Goal: Information Seeking & Learning: Learn about a topic

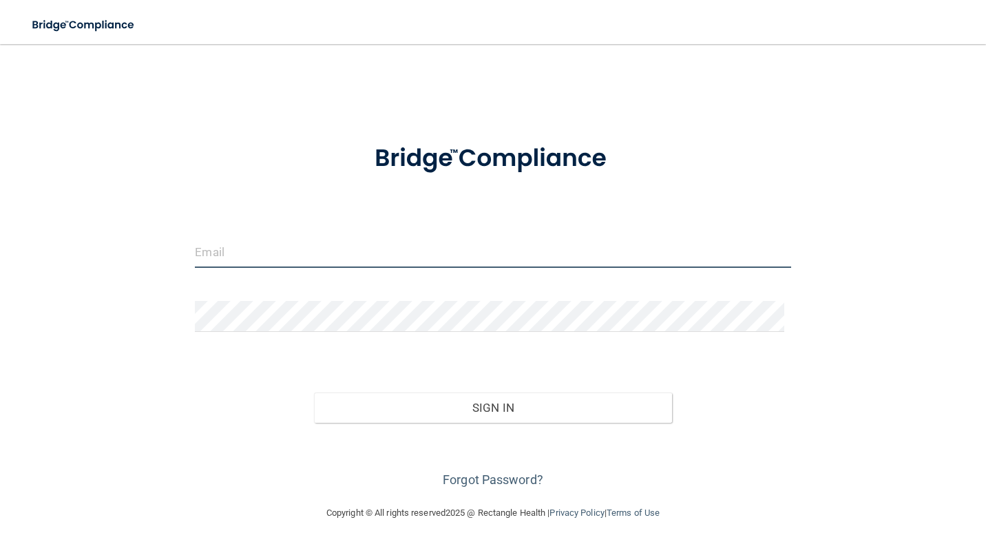
click at [242, 257] on input "email" at bounding box center [493, 252] width 596 height 31
type input "[EMAIL_ADDRESS][DOMAIN_NAME]"
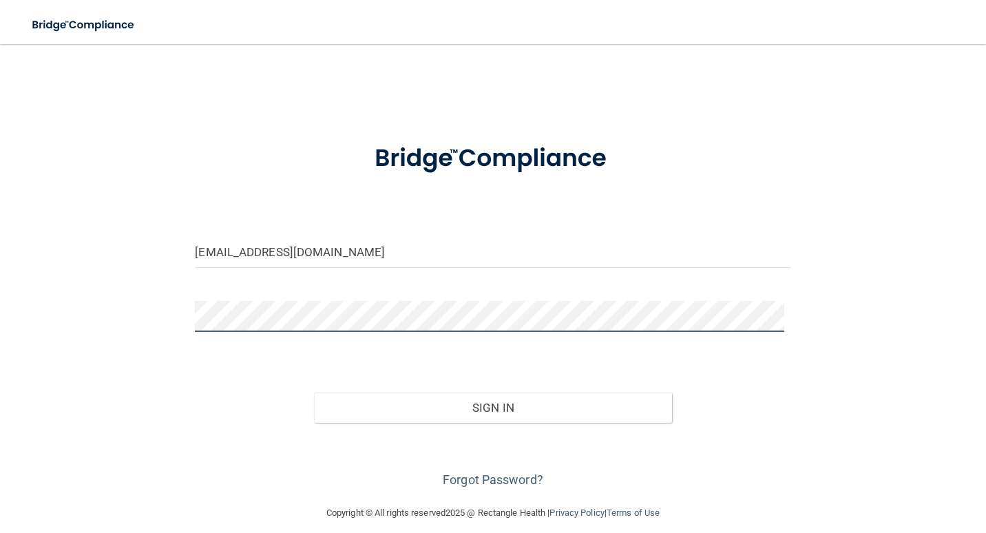
click at [314, 393] on button "Sign In" at bounding box center [492, 408] width 357 height 30
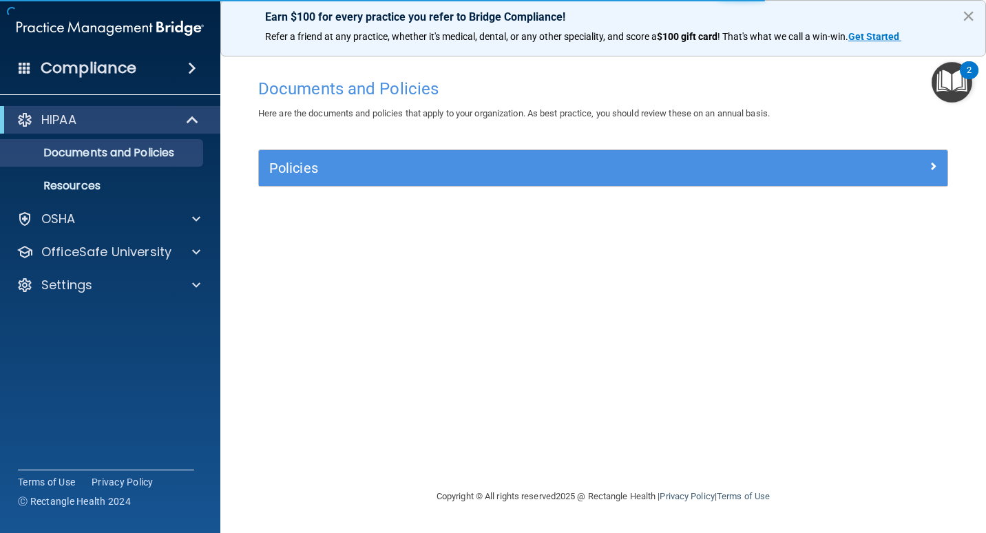
click at [966, 8] on button "×" at bounding box center [968, 16] width 13 height 22
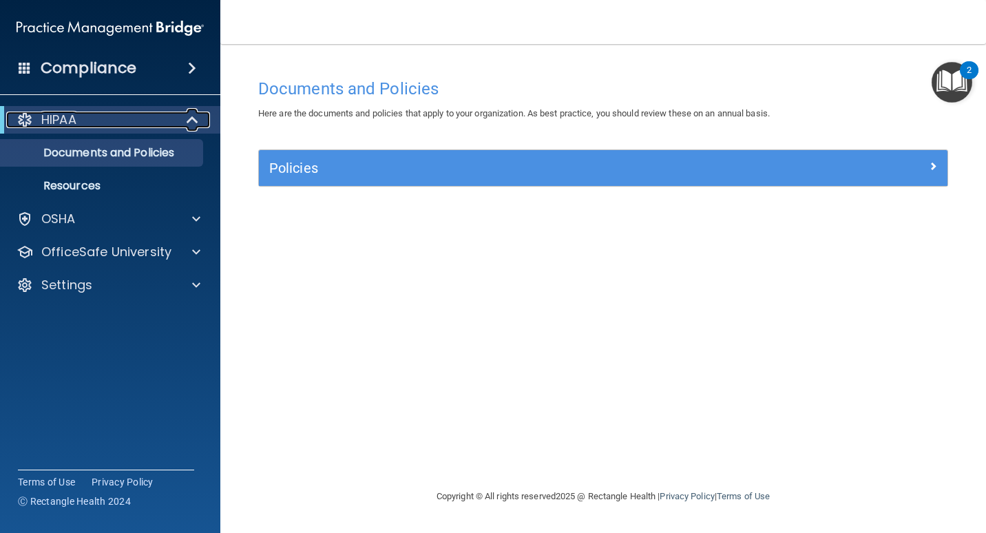
click at [124, 118] on div "HIPAA" at bounding box center [91, 120] width 170 height 17
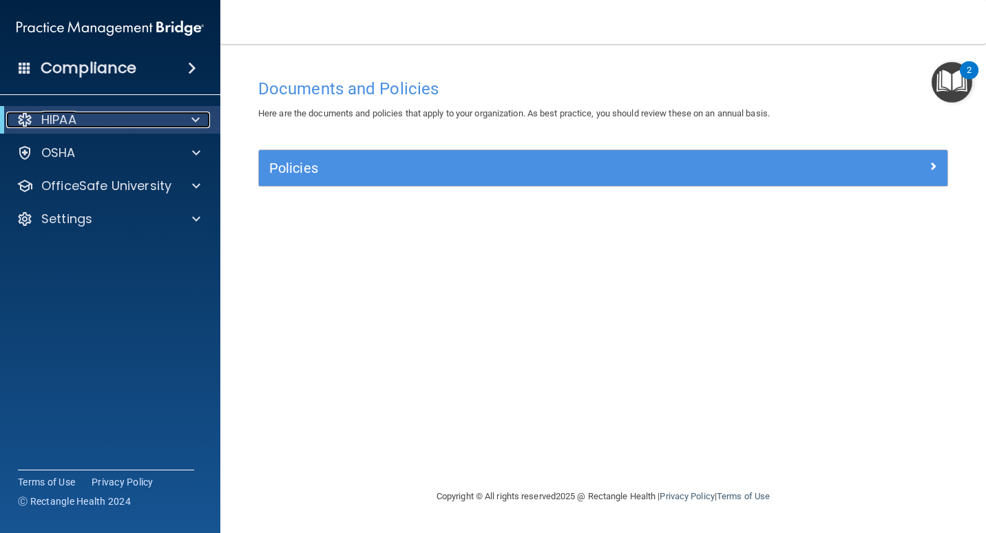
click at [124, 118] on div "HIPAA" at bounding box center [91, 120] width 170 height 17
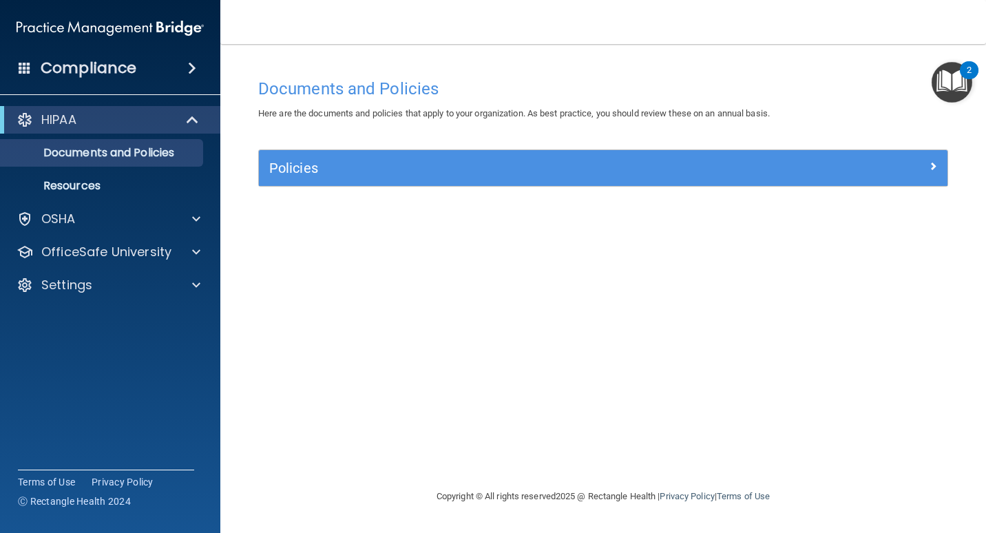
click at [78, 204] on div "HIPAA Documents and Policies Report an Incident Business Associates Emergency P…" at bounding box center [110, 205] width 221 height 209
click at [75, 213] on p "OSHA" at bounding box center [58, 219] width 34 height 17
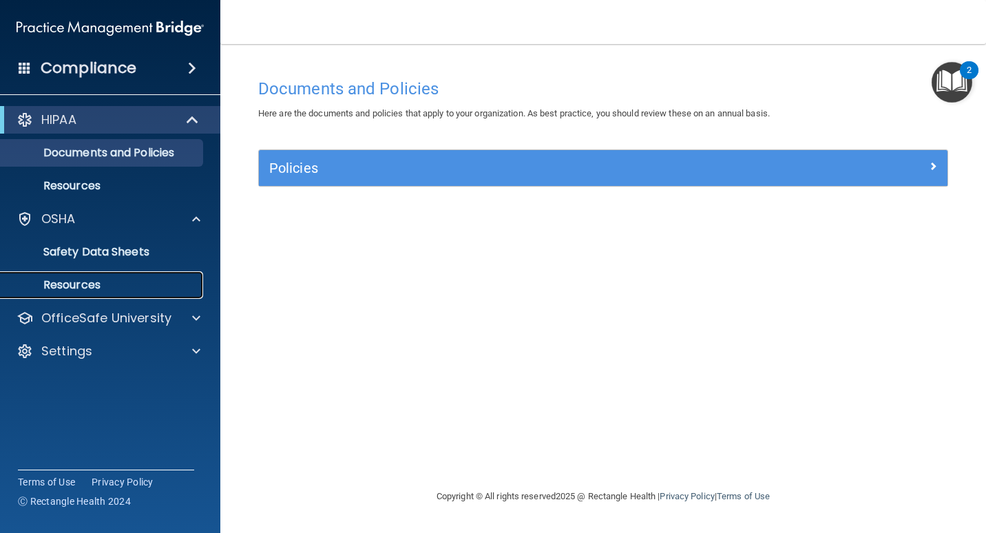
click at [72, 278] on p "Resources" at bounding box center [103, 285] width 188 height 14
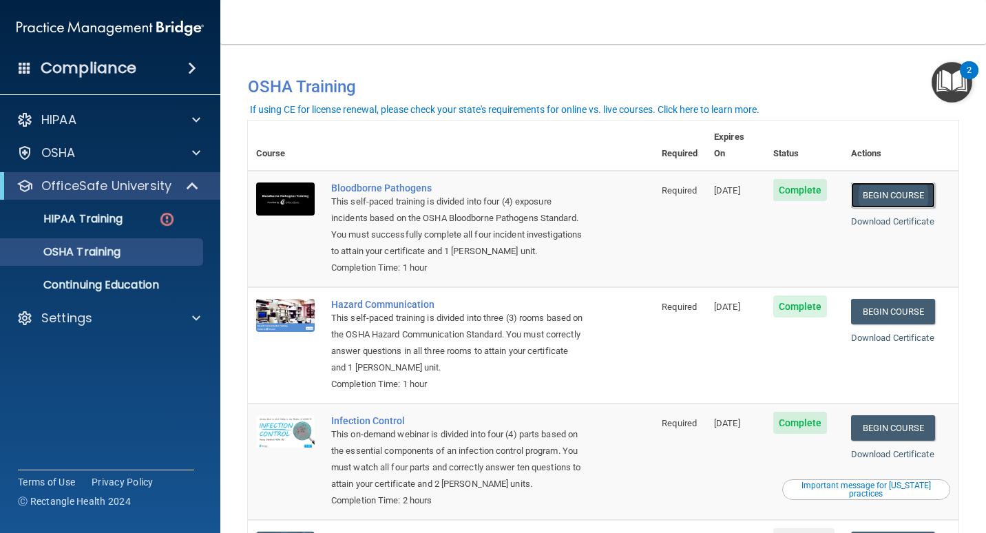
click at [893, 183] on link "Begin Course" at bounding box center [893, 195] width 84 height 25
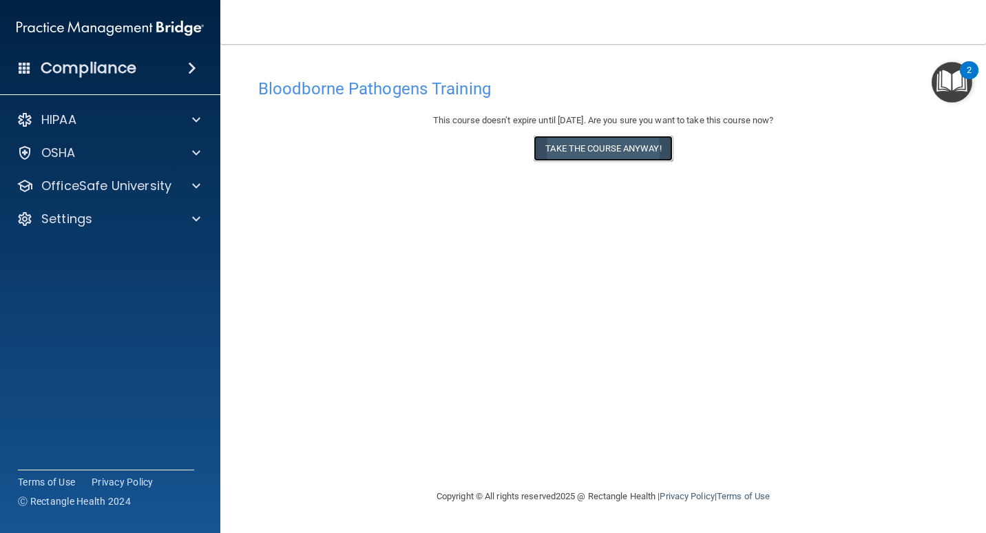
click at [566, 147] on button "Take the course anyway!" at bounding box center [603, 148] width 138 height 25
